Goal: Transaction & Acquisition: Purchase product/service

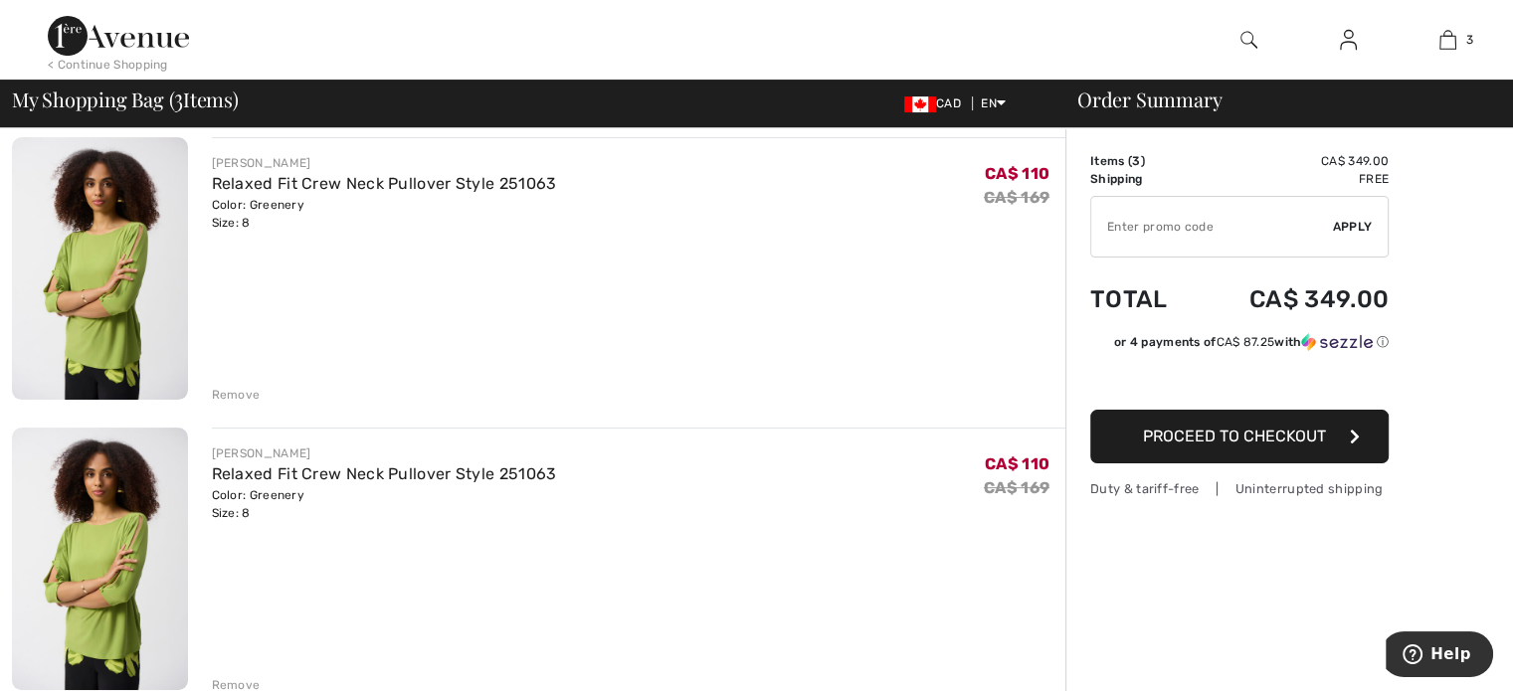
scroll to position [458, 0]
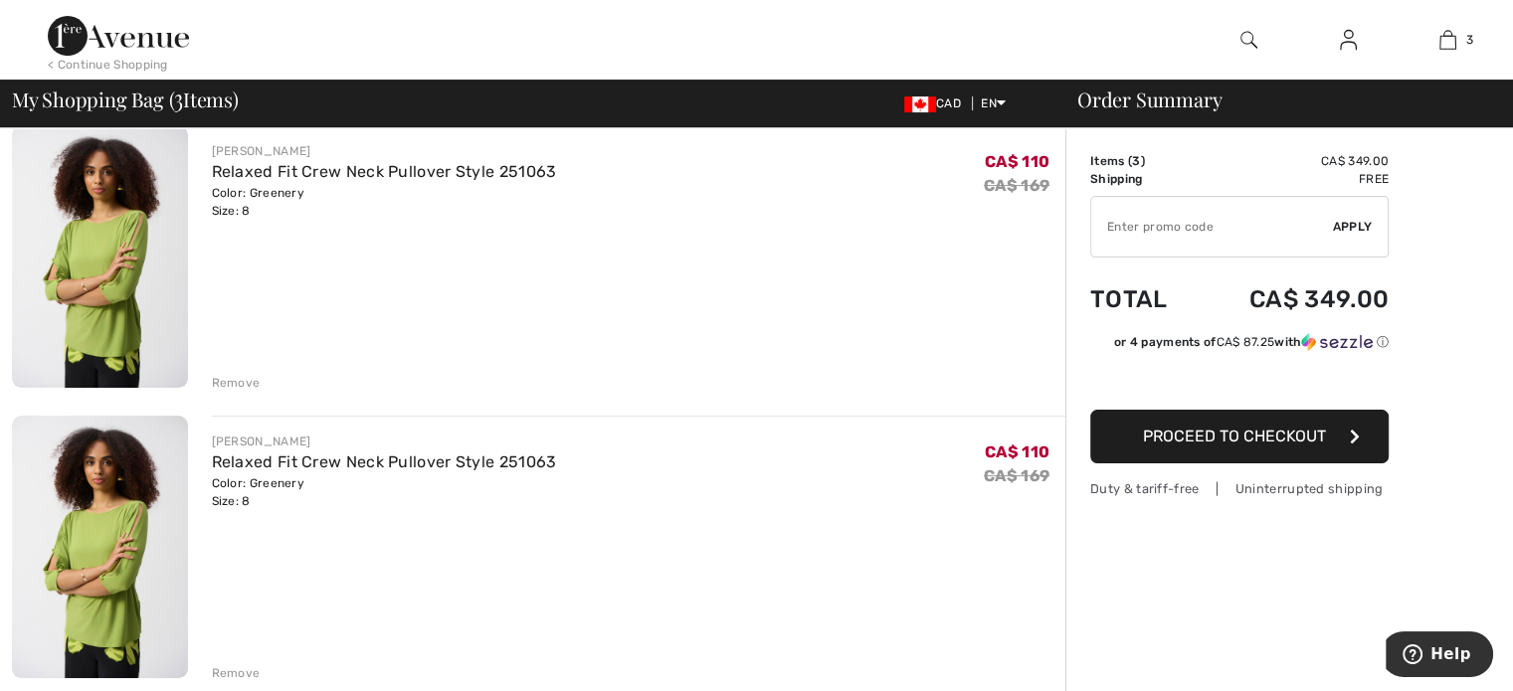
click at [858, 515] on div "JOSEPH RIBKOFF Relaxed Fit Crew Neck Pullover Style 251063 Color: Greenery Size…" at bounding box center [639, 549] width 855 height 267
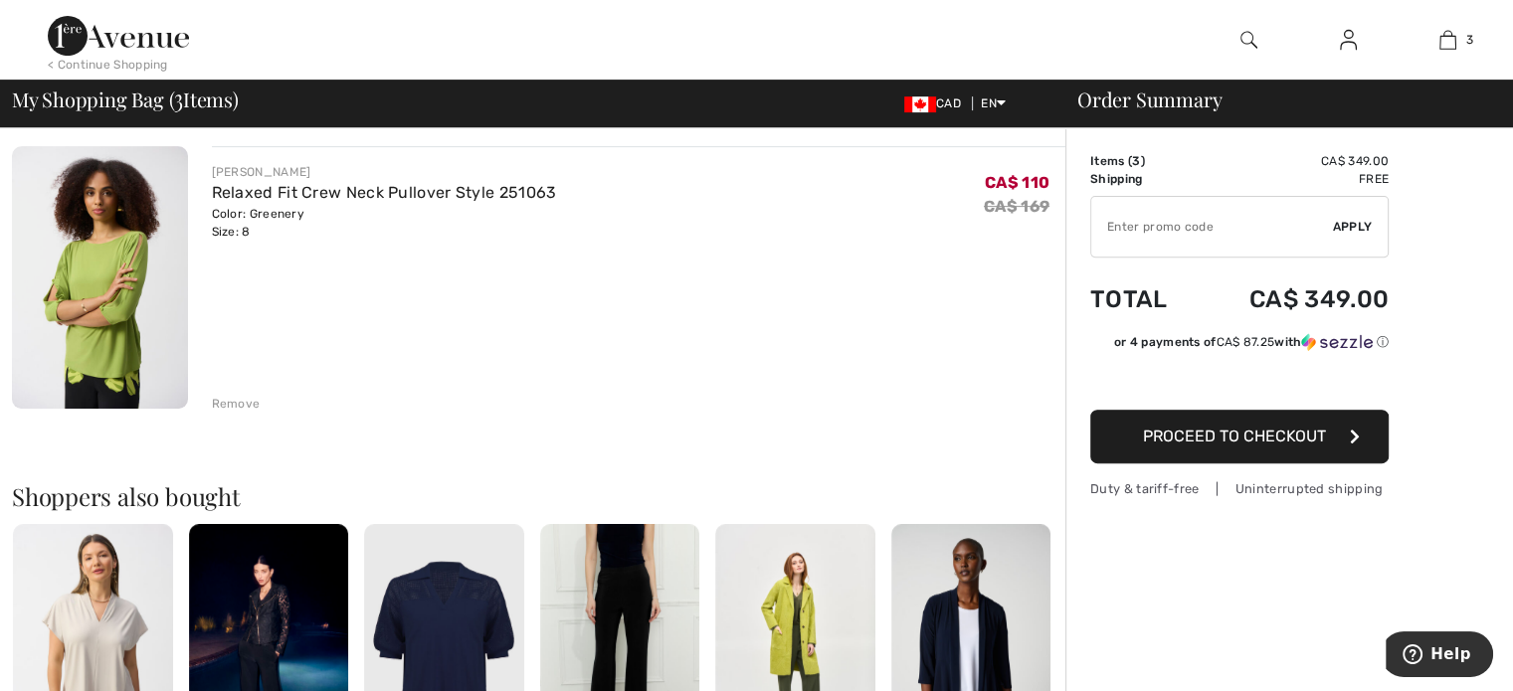
scroll to position [729, 0]
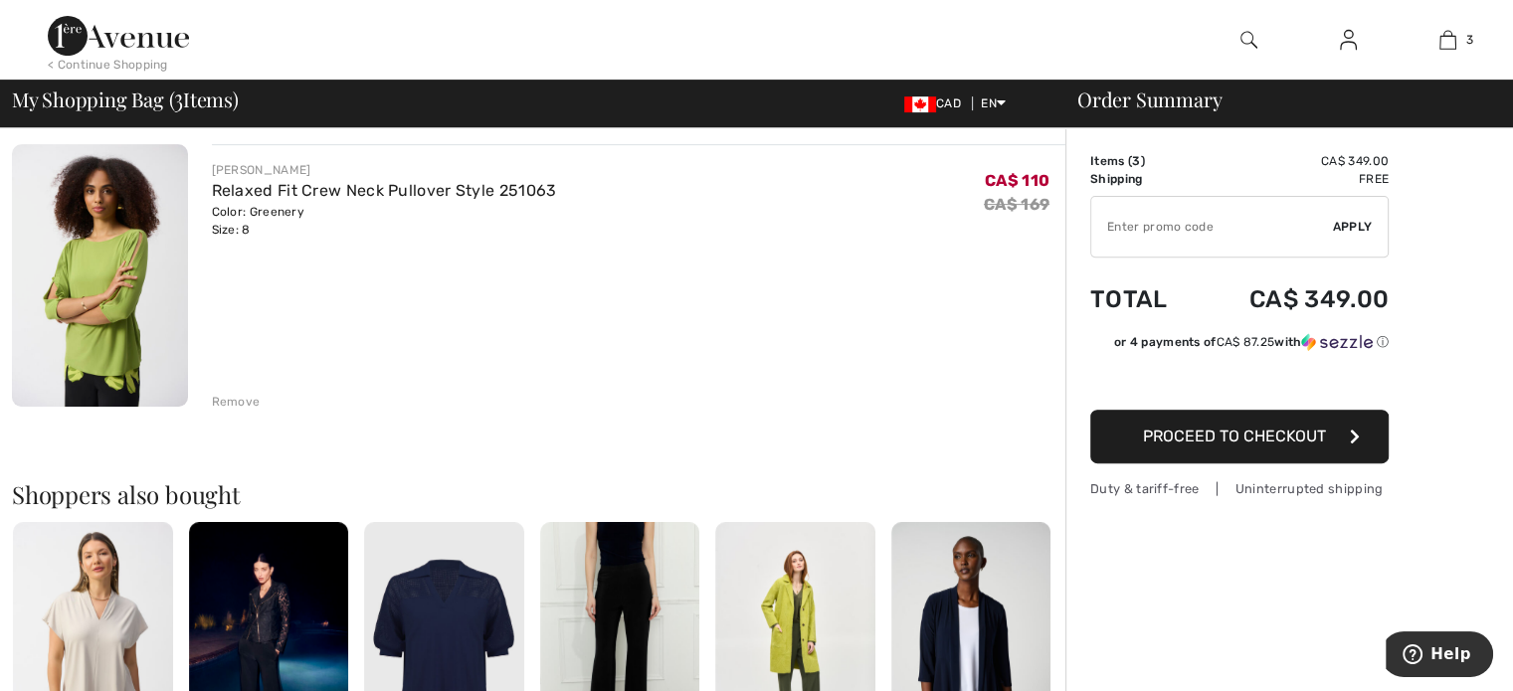
click at [240, 403] on div "Remove" at bounding box center [236, 402] width 49 height 18
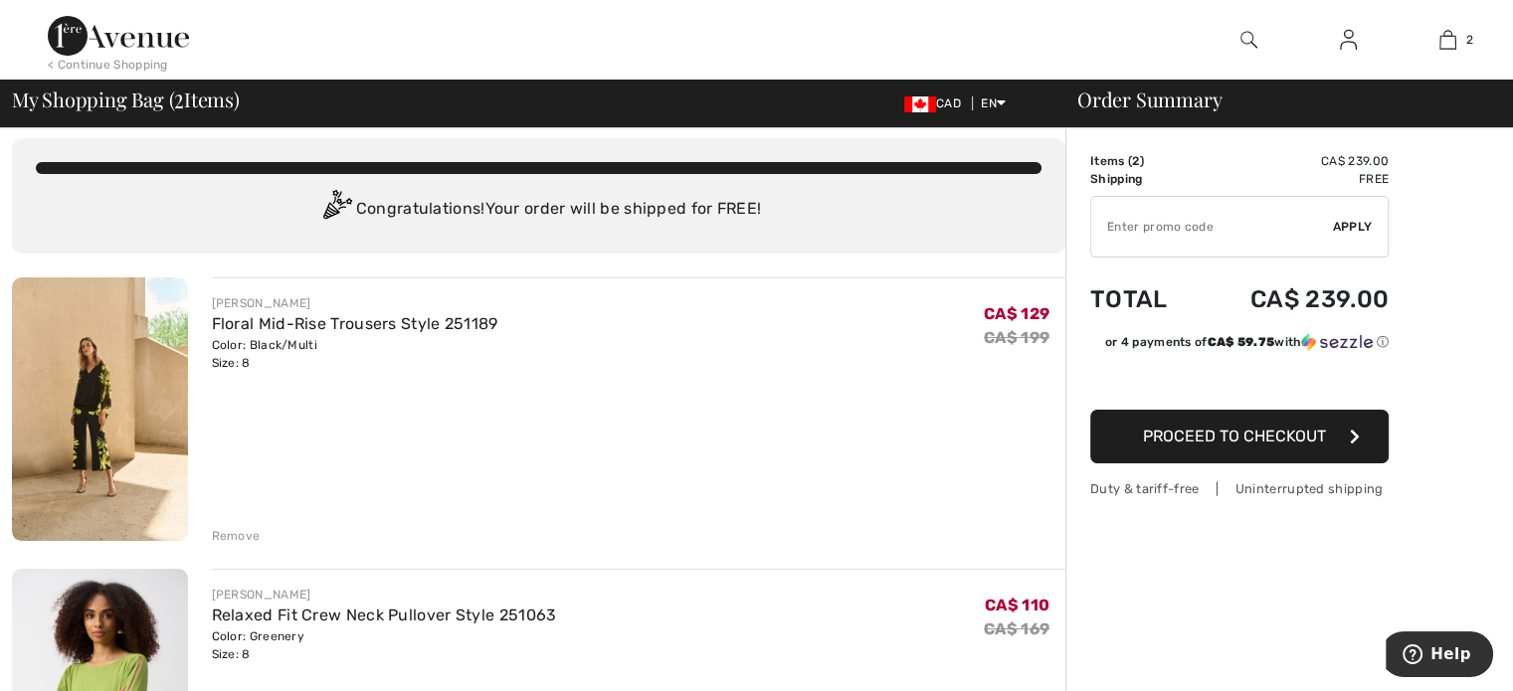
scroll to position [0, 0]
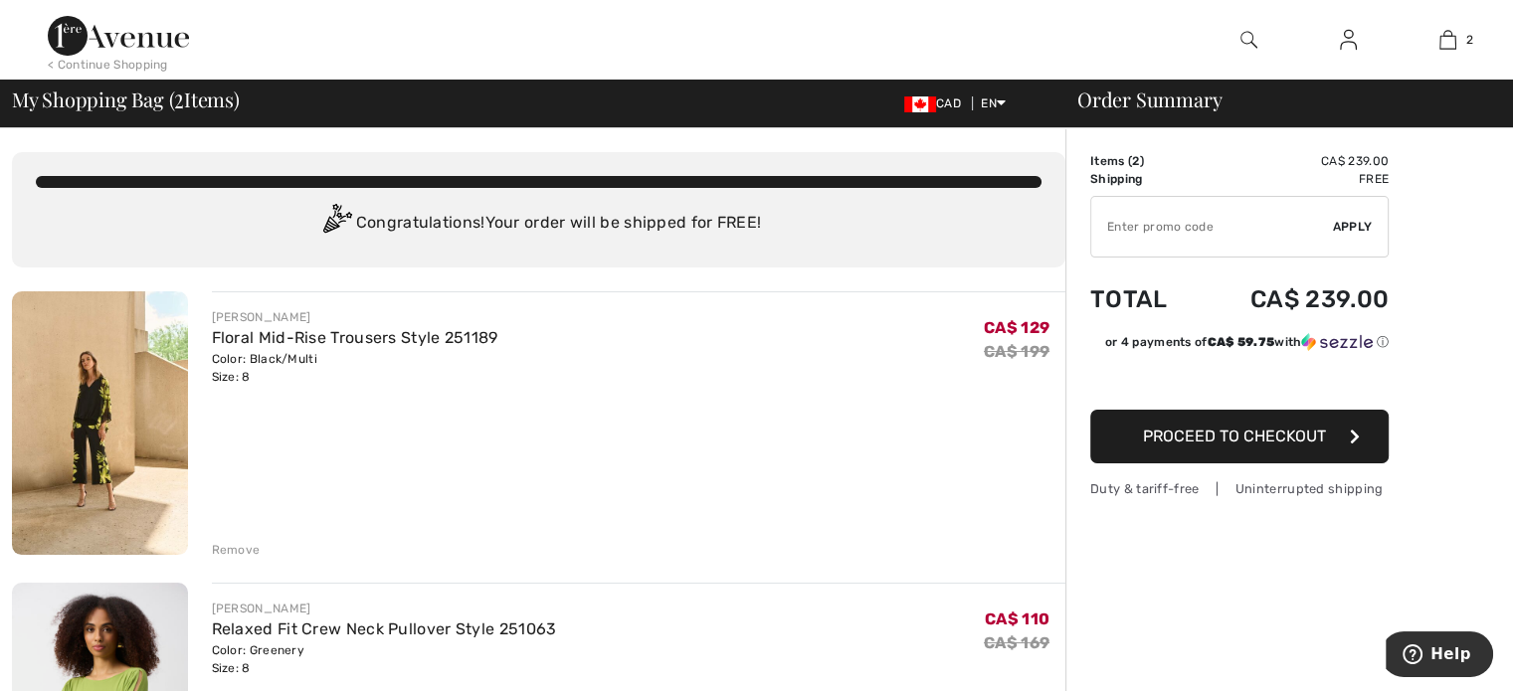
click at [1318, 429] on span "Proceed to Checkout" at bounding box center [1234, 436] width 183 height 19
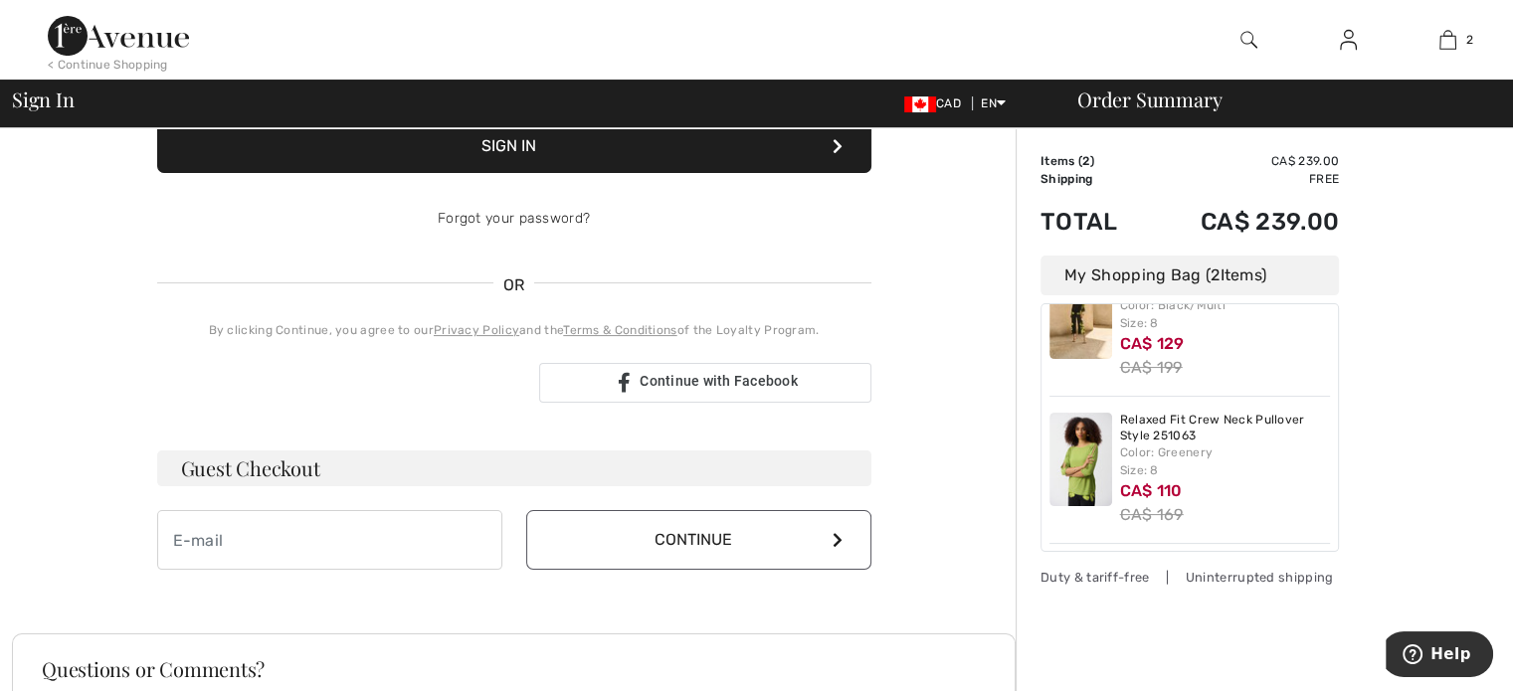
scroll to position [374, 0]
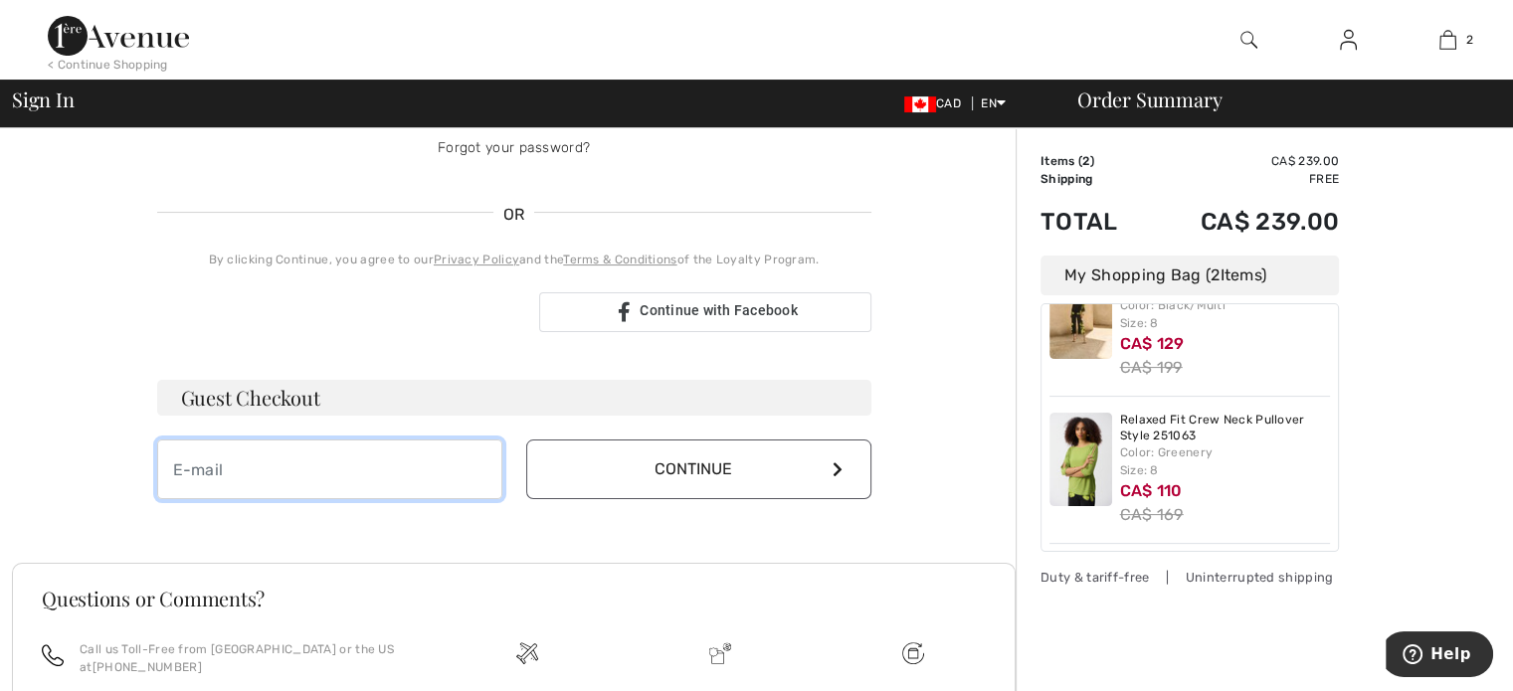
click at [326, 463] on input "email" at bounding box center [329, 470] width 345 height 60
type input "mariannenich@hotmail.com"
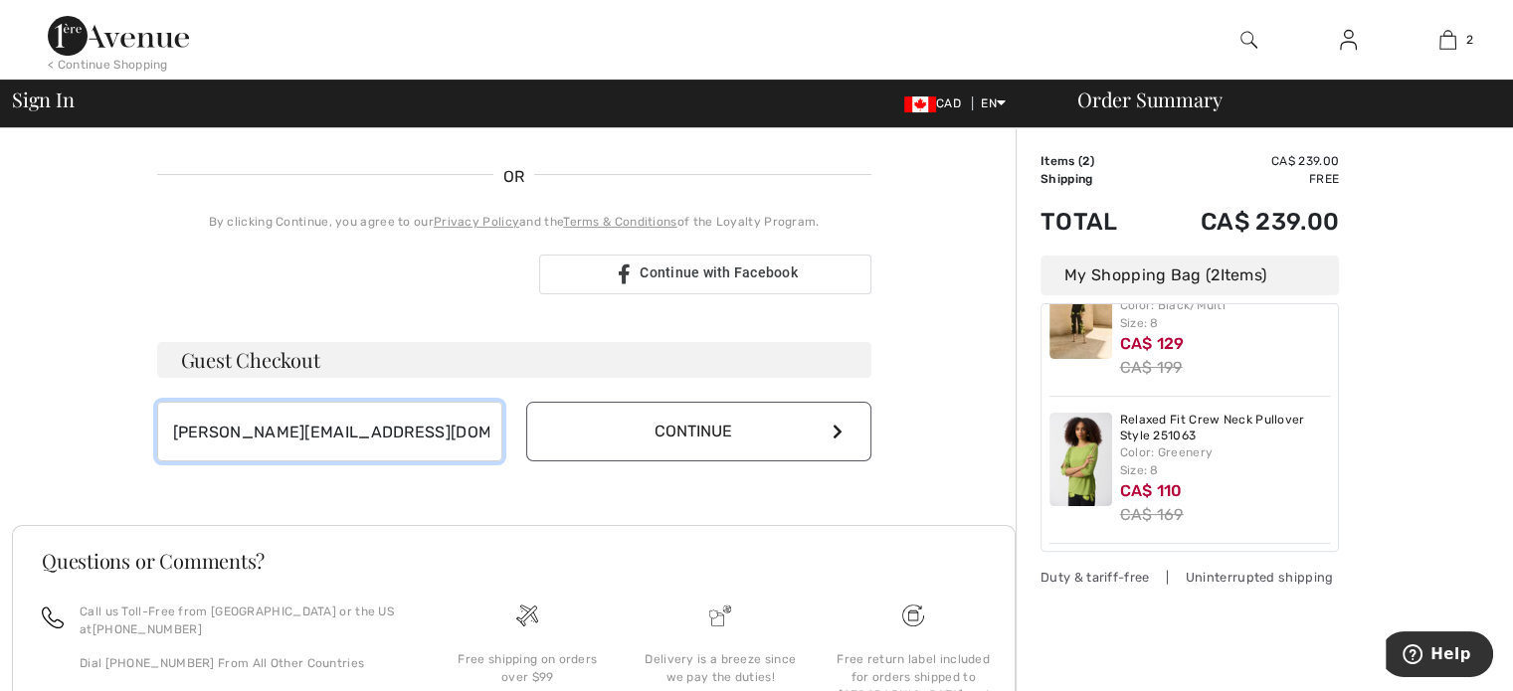
scroll to position [389, 0]
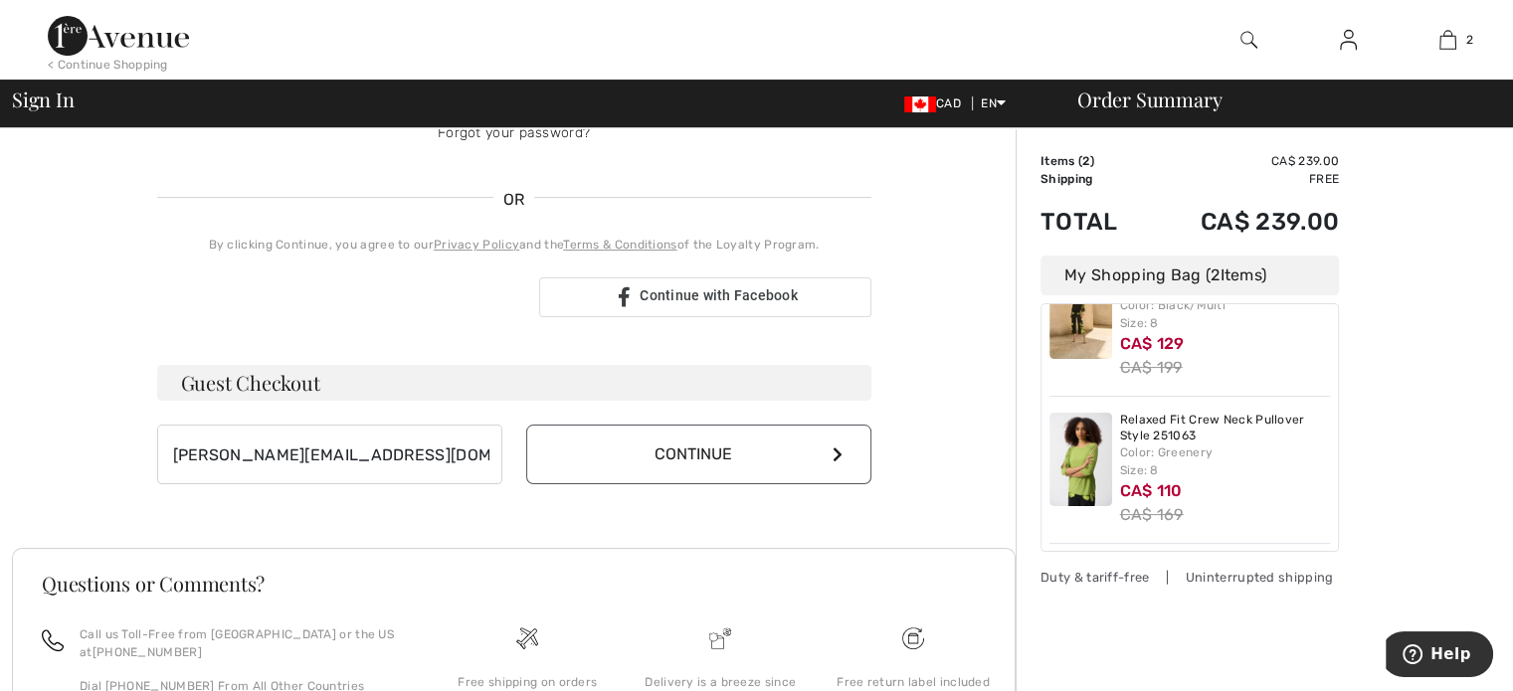
click at [758, 454] on button "Continue" at bounding box center [698, 455] width 345 height 60
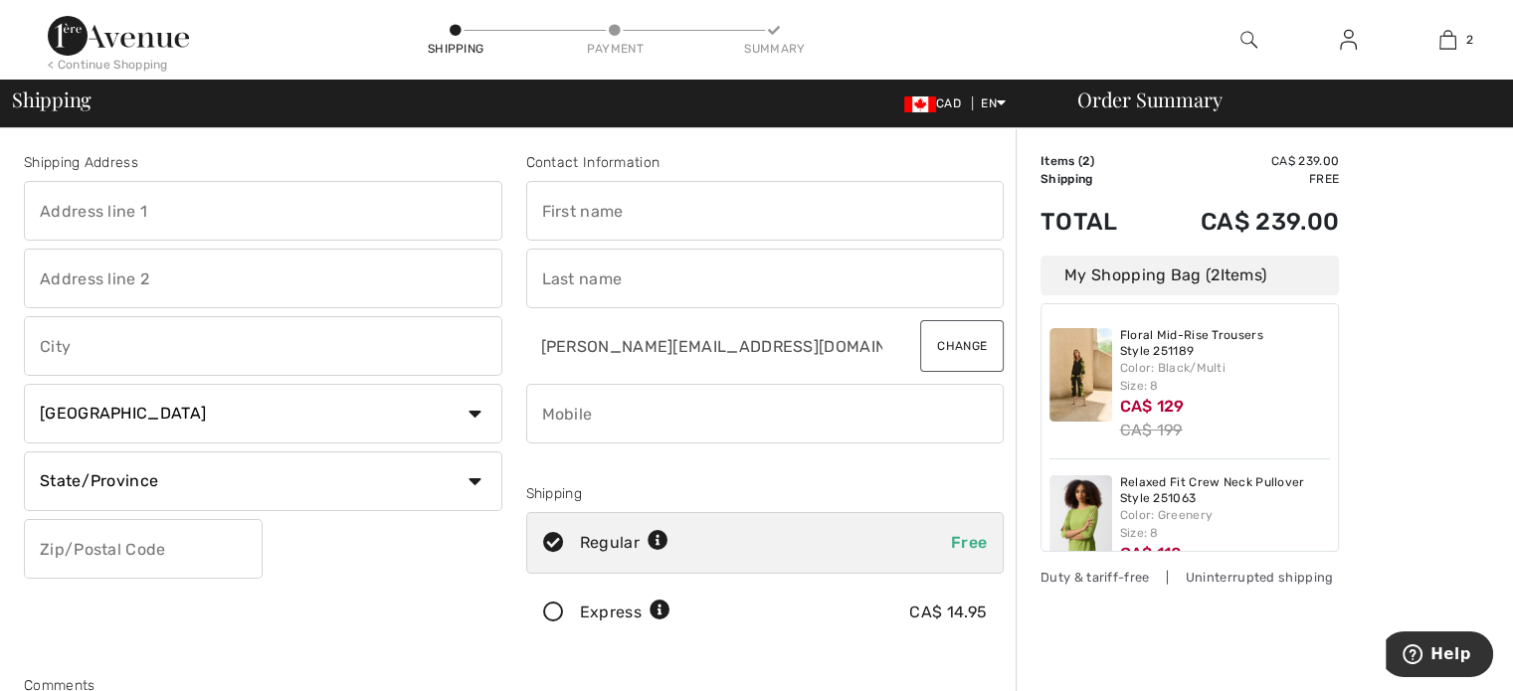
click at [613, 205] on input "text" at bounding box center [765, 211] width 479 height 60
type input "[PERSON_NAME]"
type input "[STREET_ADDRESS]"
type input "Wellings of Corunna, 180 Bunker Ave, Corunna, ON"
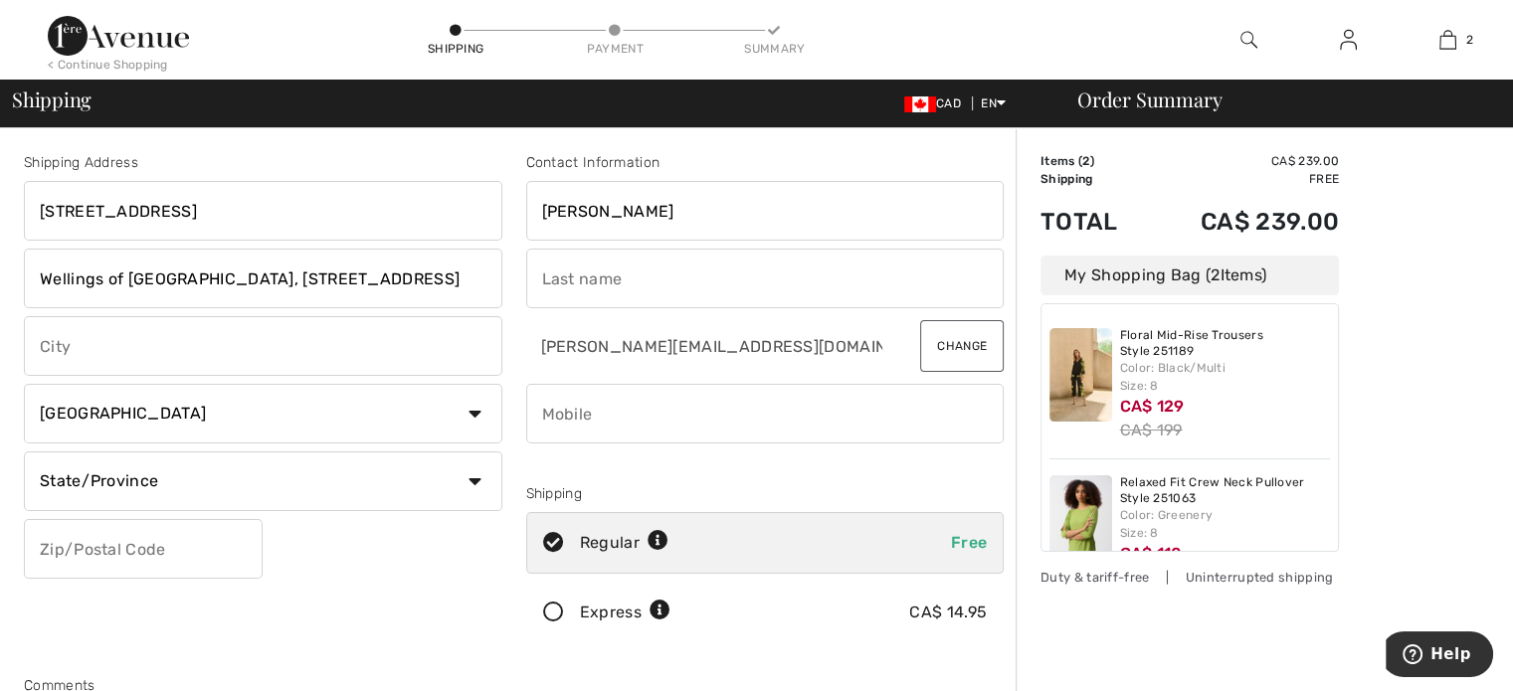
type input "Sarnia"
select select "ON"
type input "N7T7H6"
type input "Nichols"
type input "5198694024"
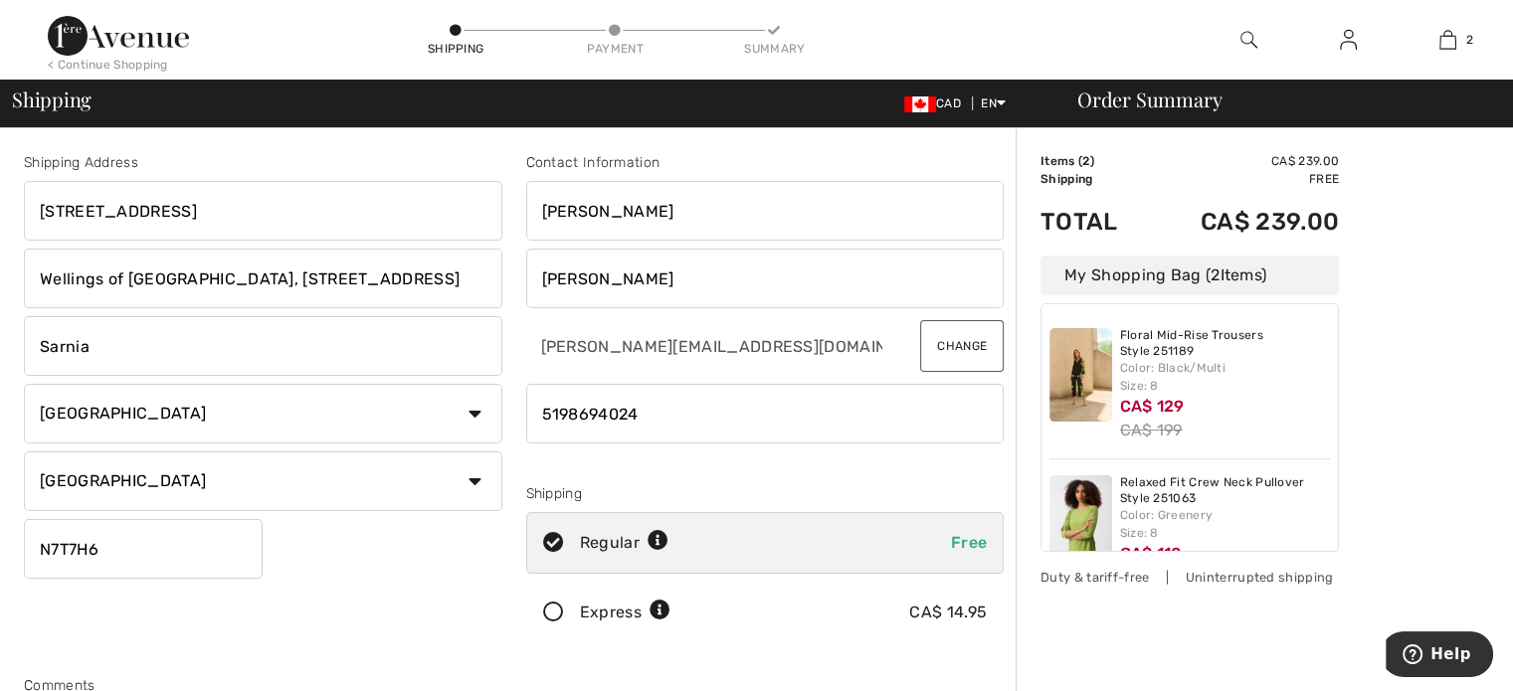
click at [446, 279] on input "Wellings of Corunna, 180 Bunker Ave, Corunna, ON" at bounding box center [263, 279] width 479 height 60
type input "W"
click at [764, 219] on input "Marianne" at bounding box center [765, 211] width 479 height 60
click at [776, 216] on input "Marianne" at bounding box center [765, 211] width 479 height 60
click at [378, 155] on div "Shipping Address" at bounding box center [263, 162] width 479 height 21
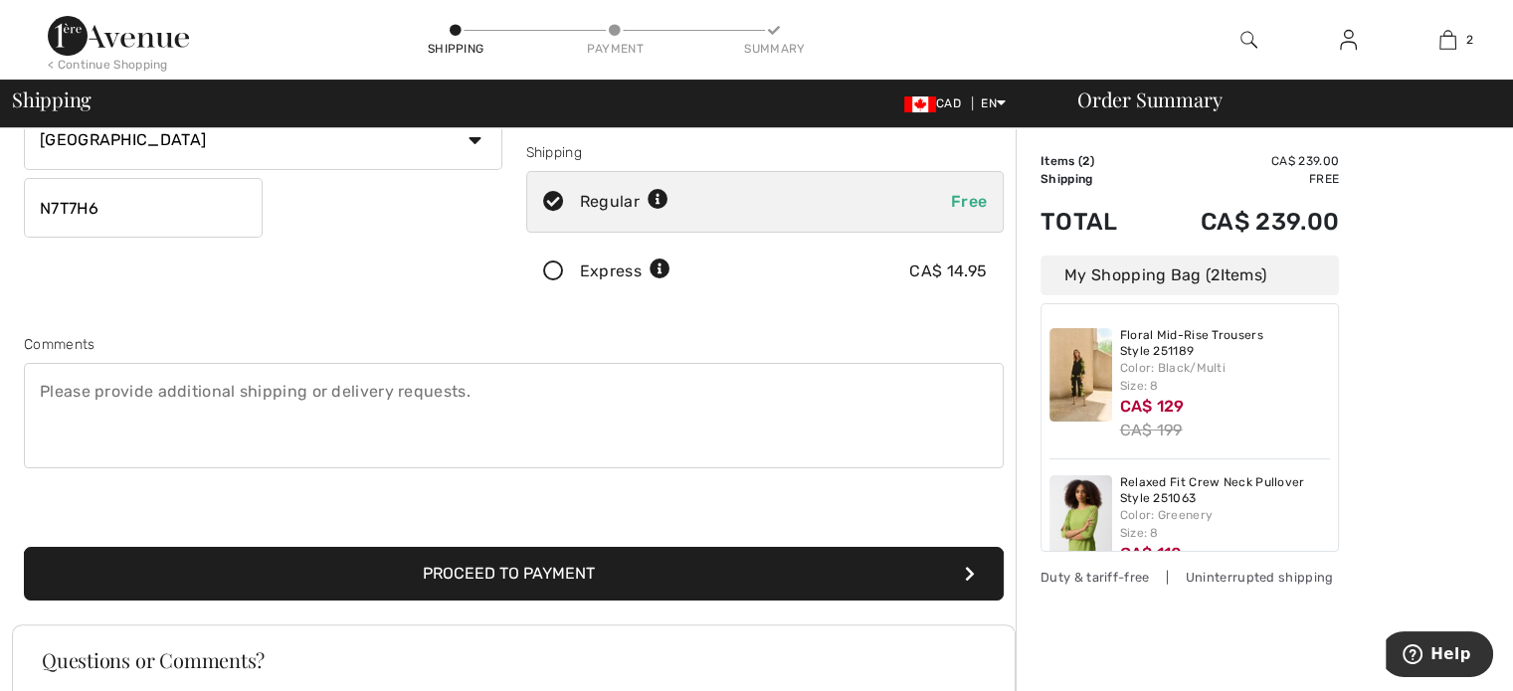
scroll to position [346, 0]
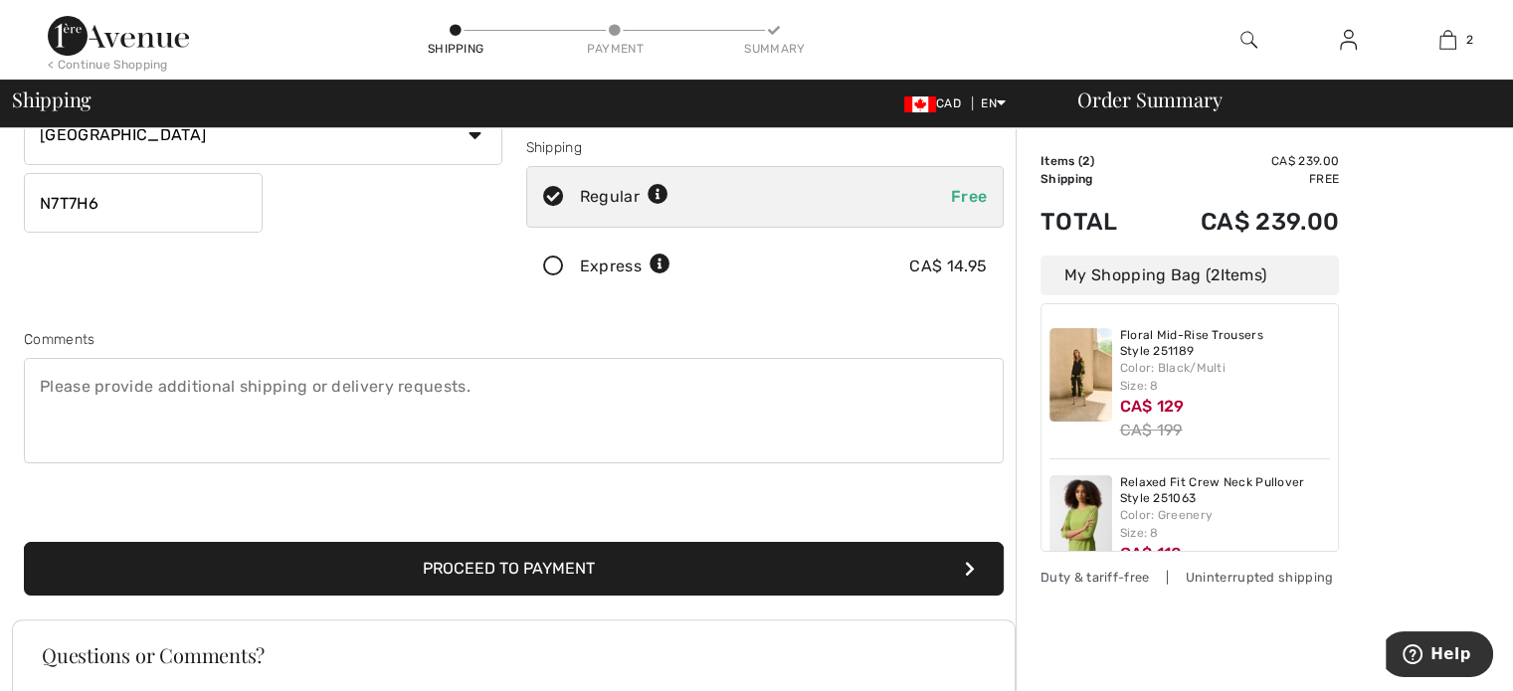
click at [565, 568] on button "Proceed to Payment" at bounding box center [514, 569] width 980 height 54
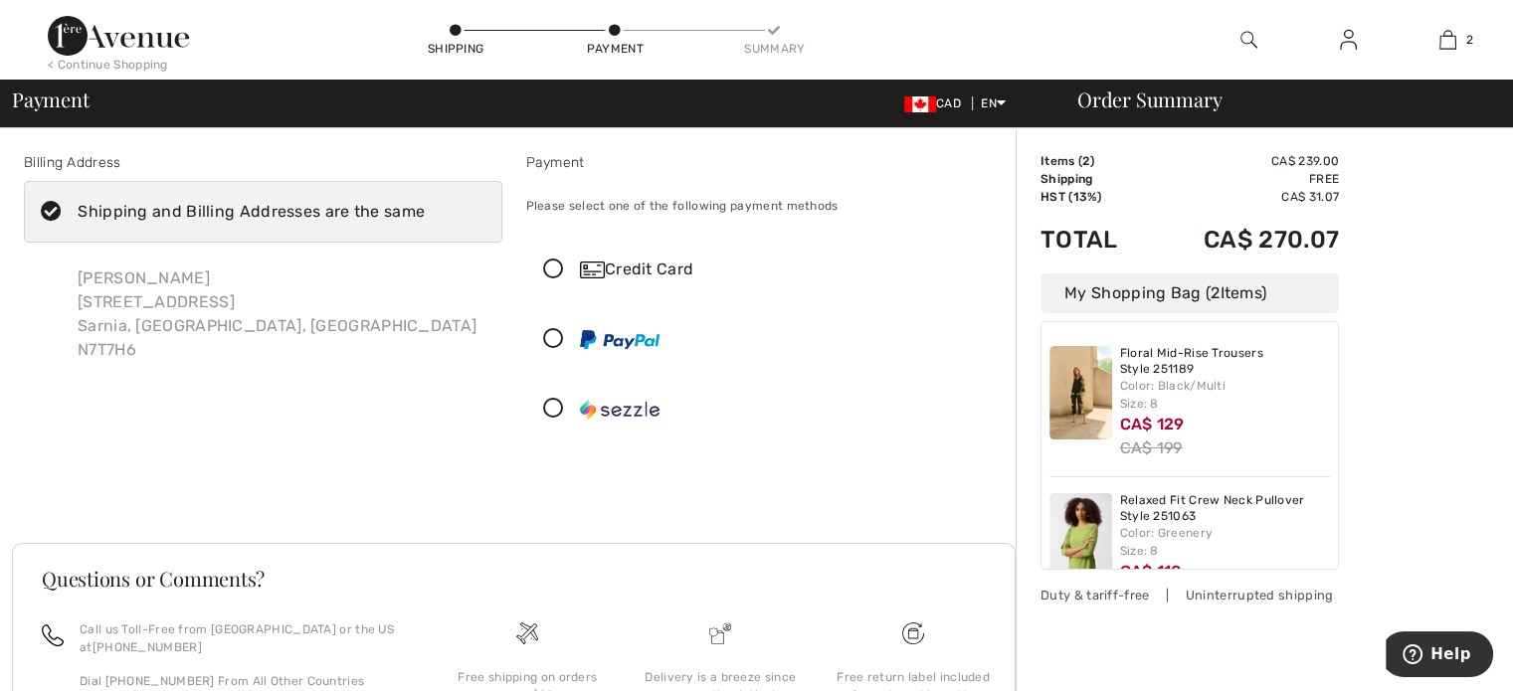
click at [669, 262] on div "Credit Card" at bounding box center [785, 270] width 410 height 24
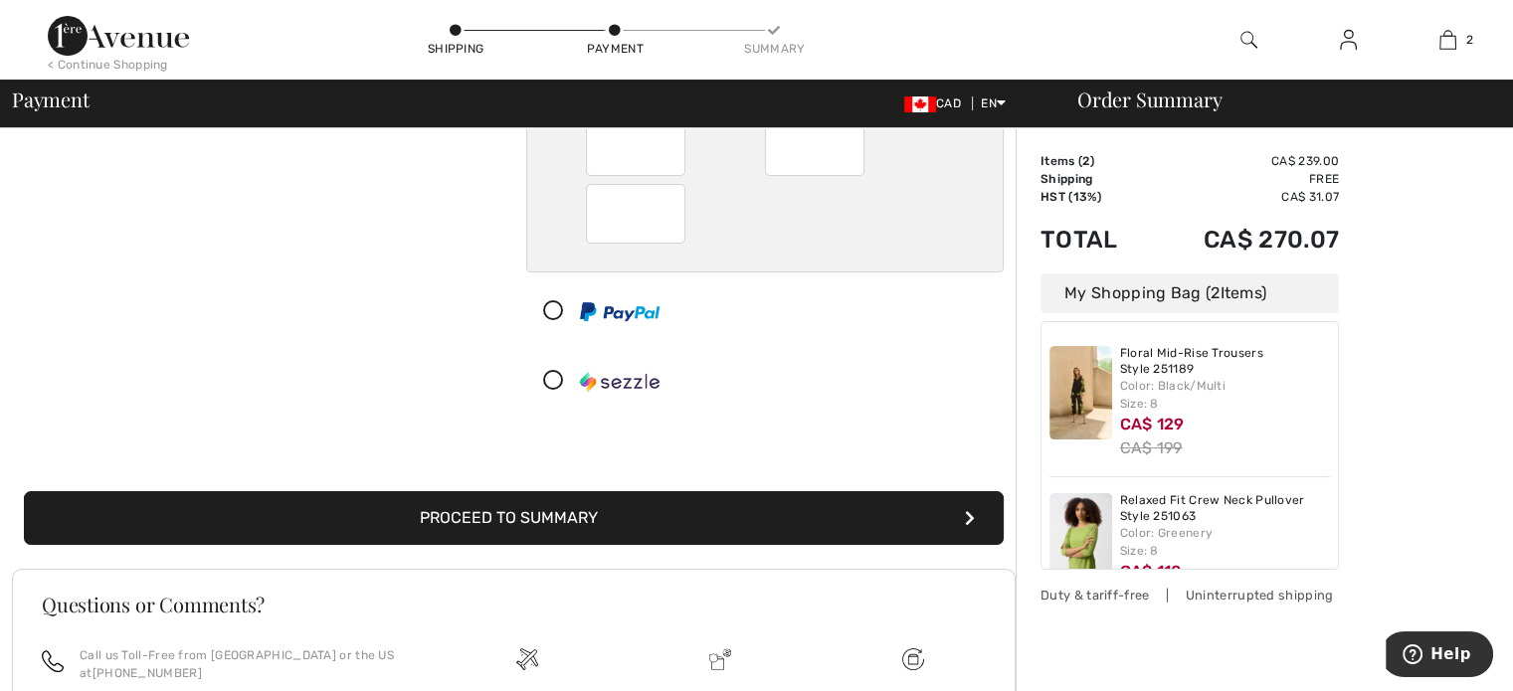
scroll to position [272, 0]
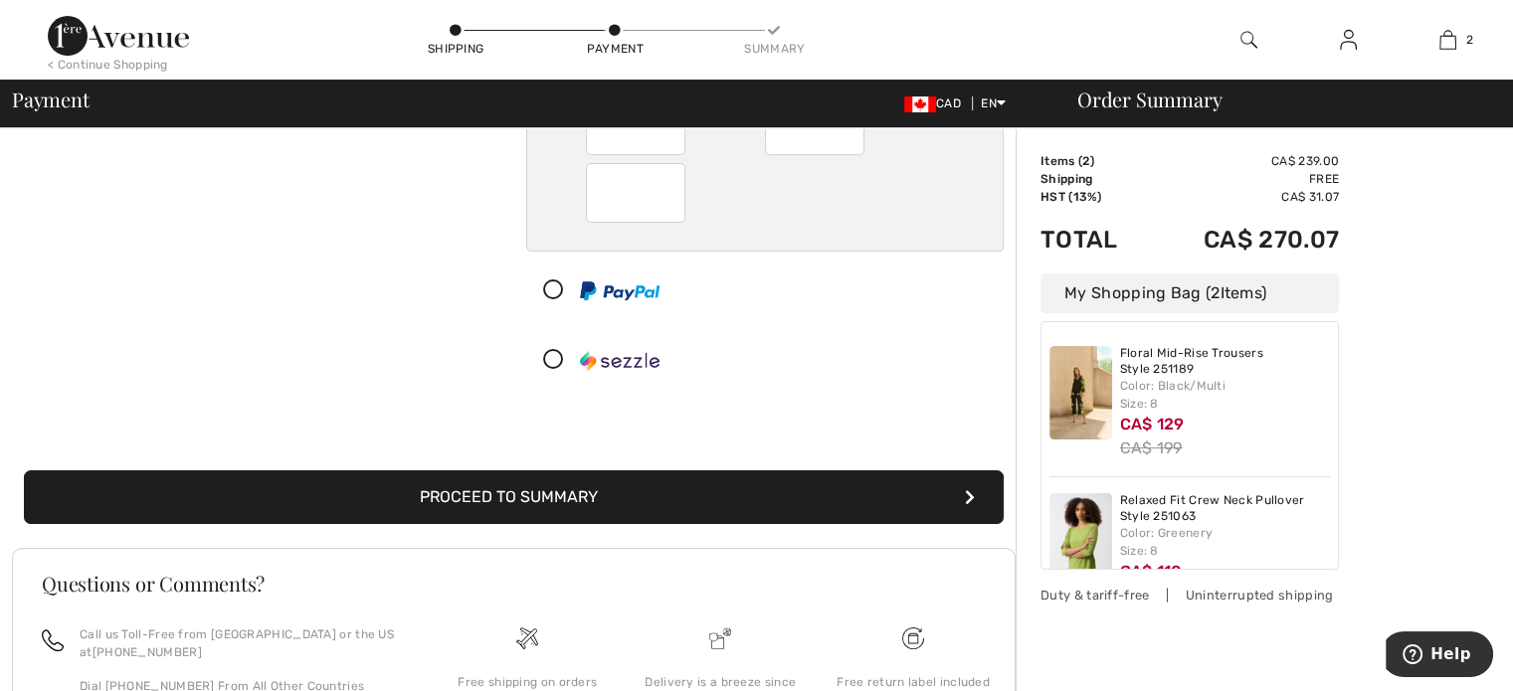
click at [617, 492] on button "Proceed to Summary" at bounding box center [514, 498] width 980 height 54
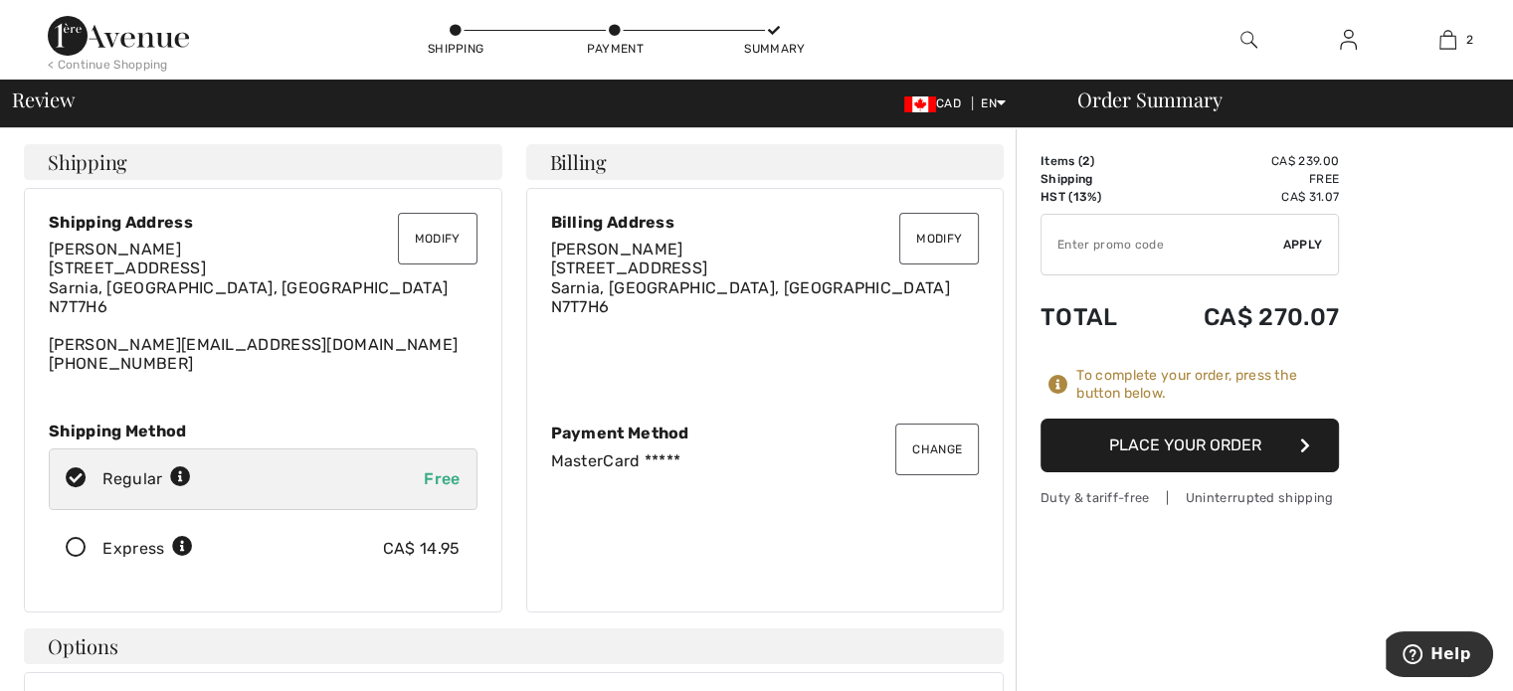
click at [1242, 449] on button "Place Your Order" at bounding box center [1190, 446] width 298 height 54
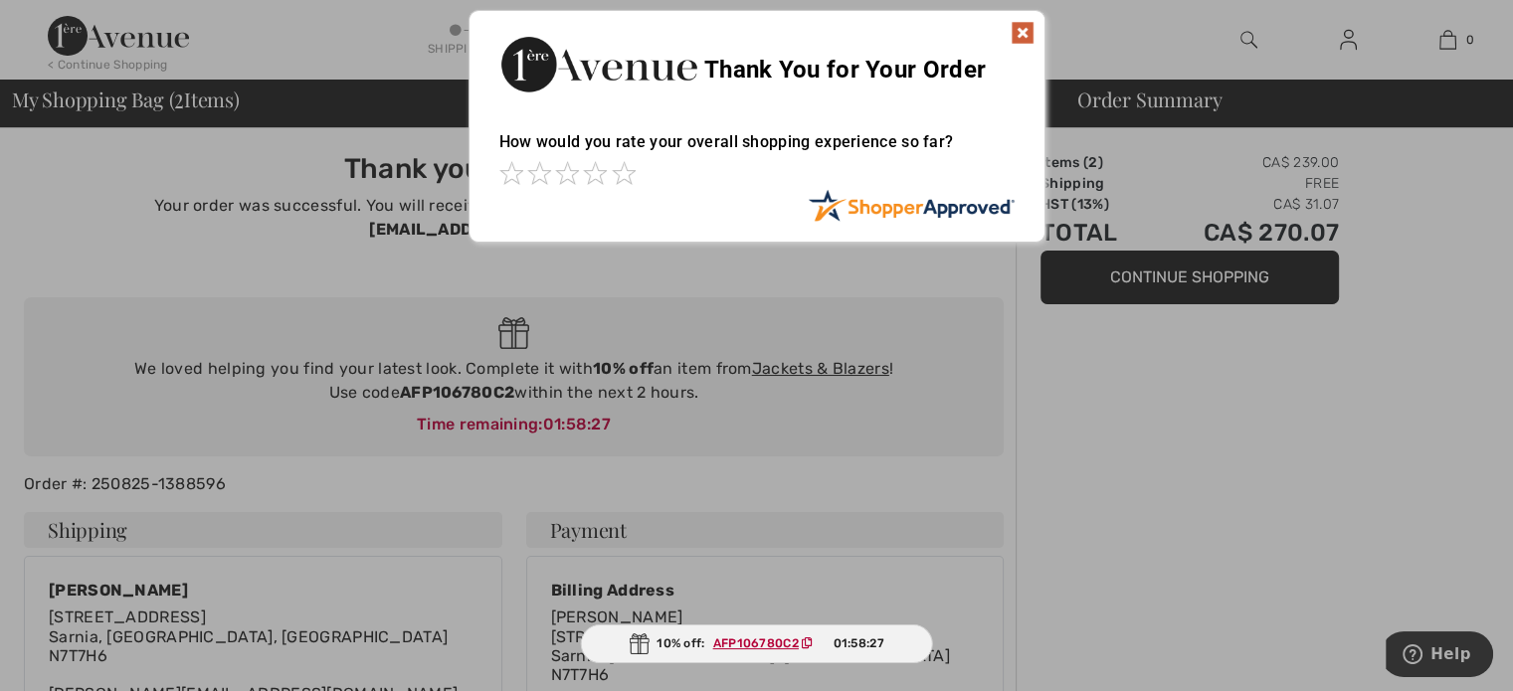
click at [1018, 31] on img at bounding box center [1023, 33] width 24 height 24
